Goal: Information Seeking & Learning: Learn about a topic

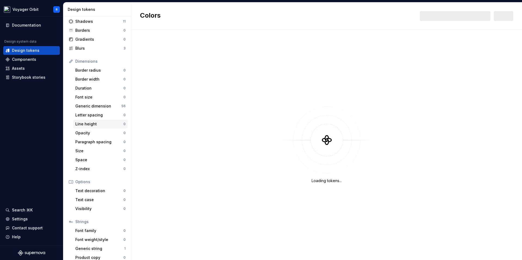
scroll to position [37, 0]
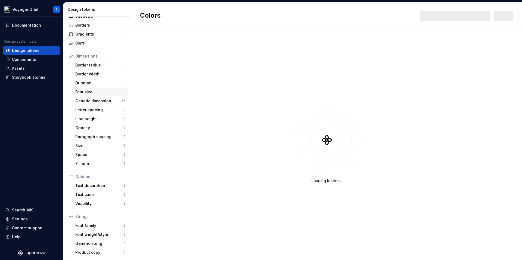
click at [97, 95] on div "Font size 0" at bounding box center [100, 92] width 55 height 9
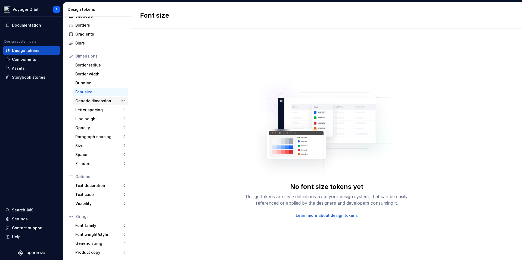
click at [91, 101] on div "Generic dimension" at bounding box center [98, 100] width 46 height 5
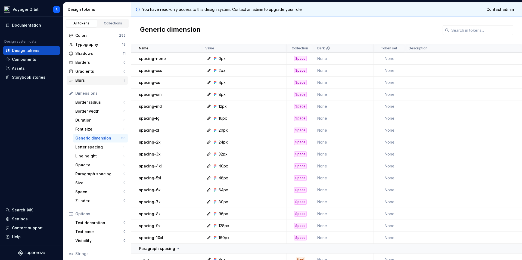
click at [94, 82] on div "Blurs" at bounding box center [99, 80] width 48 height 5
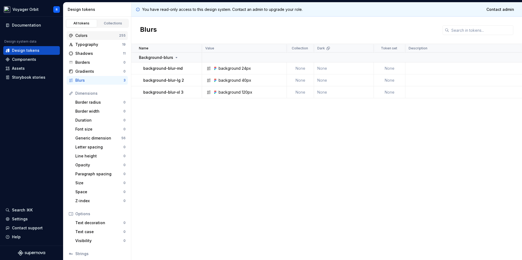
click at [95, 36] on div "Colors" at bounding box center [97, 35] width 44 height 5
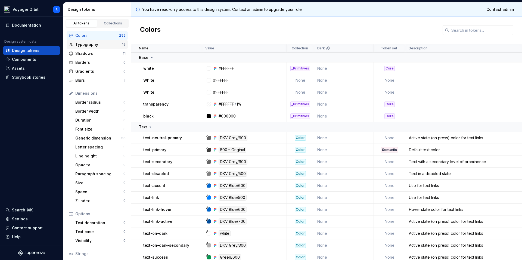
click at [95, 47] on div "Typography" at bounding box center [98, 44] width 47 height 5
